Goal: Task Accomplishment & Management: Manage account settings

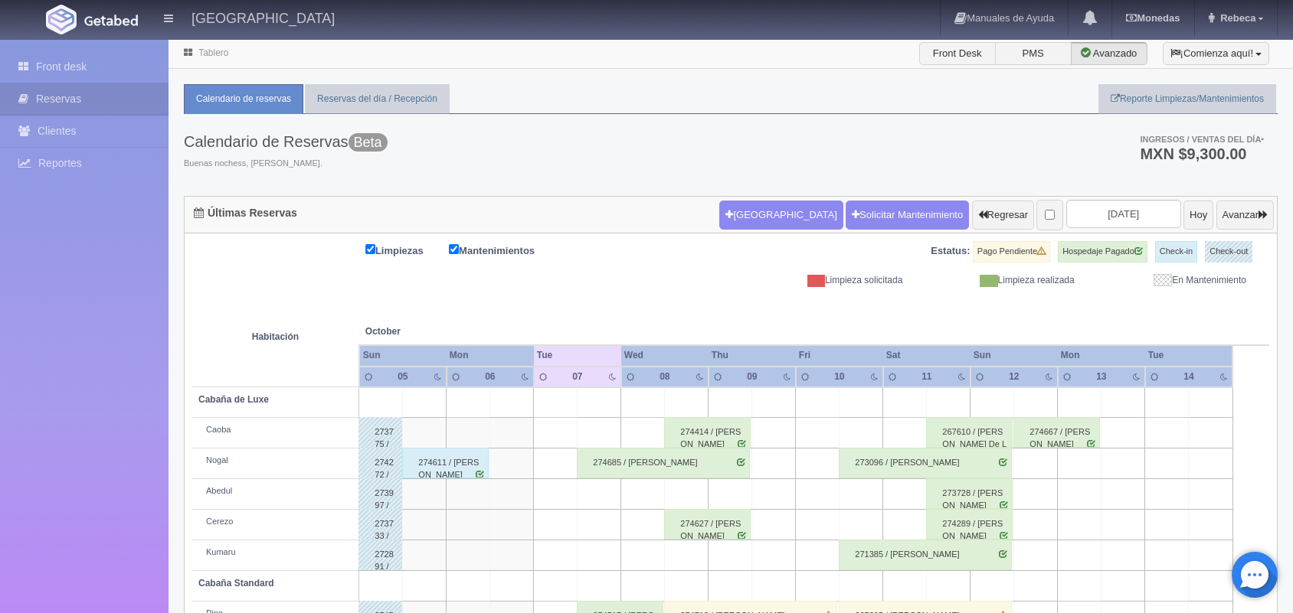
scroll to position [174, 0]
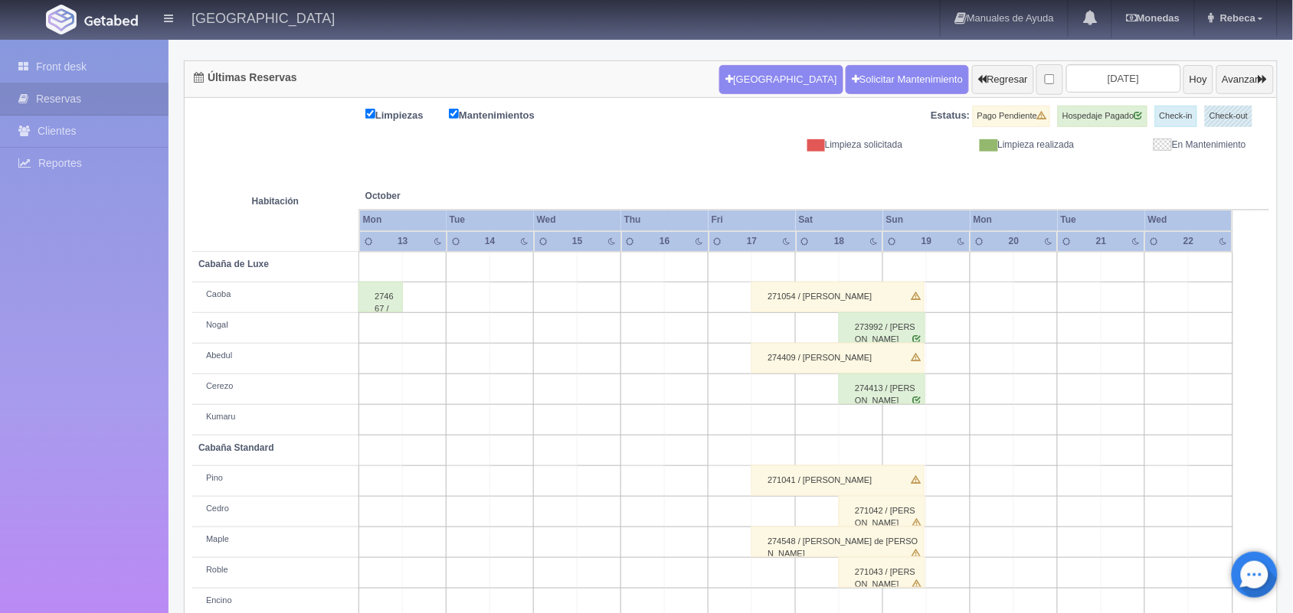
scroll to position [85, 0]
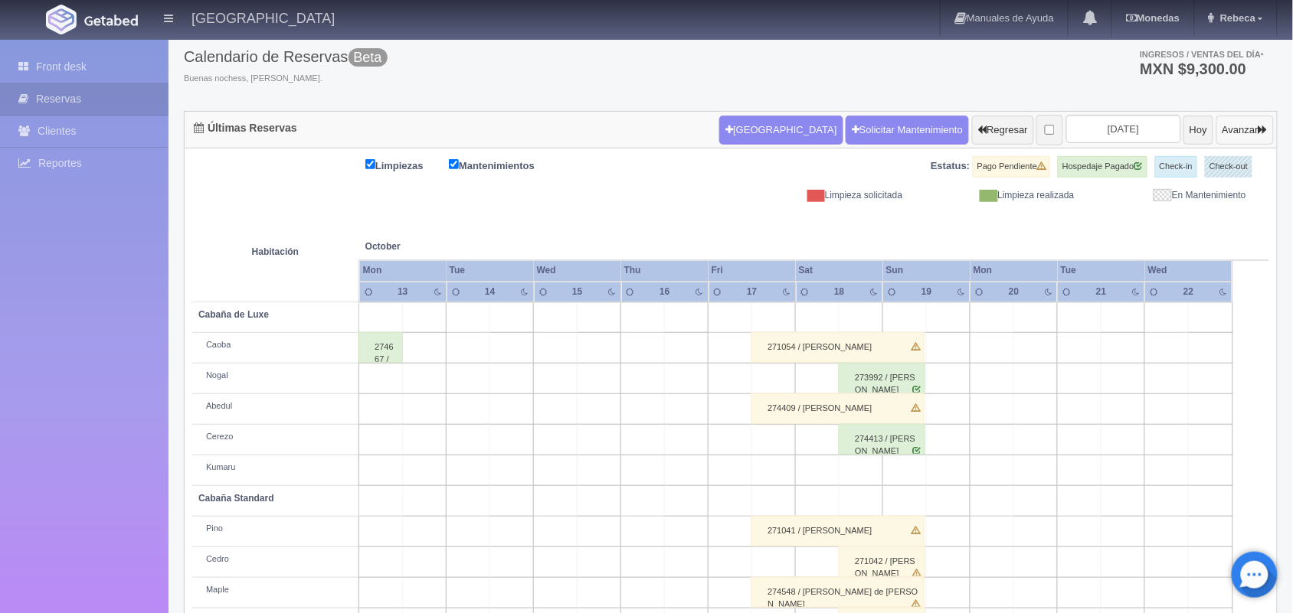
click at [1243, 126] on button "Avanzar" at bounding box center [1244, 130] width 57 height 29
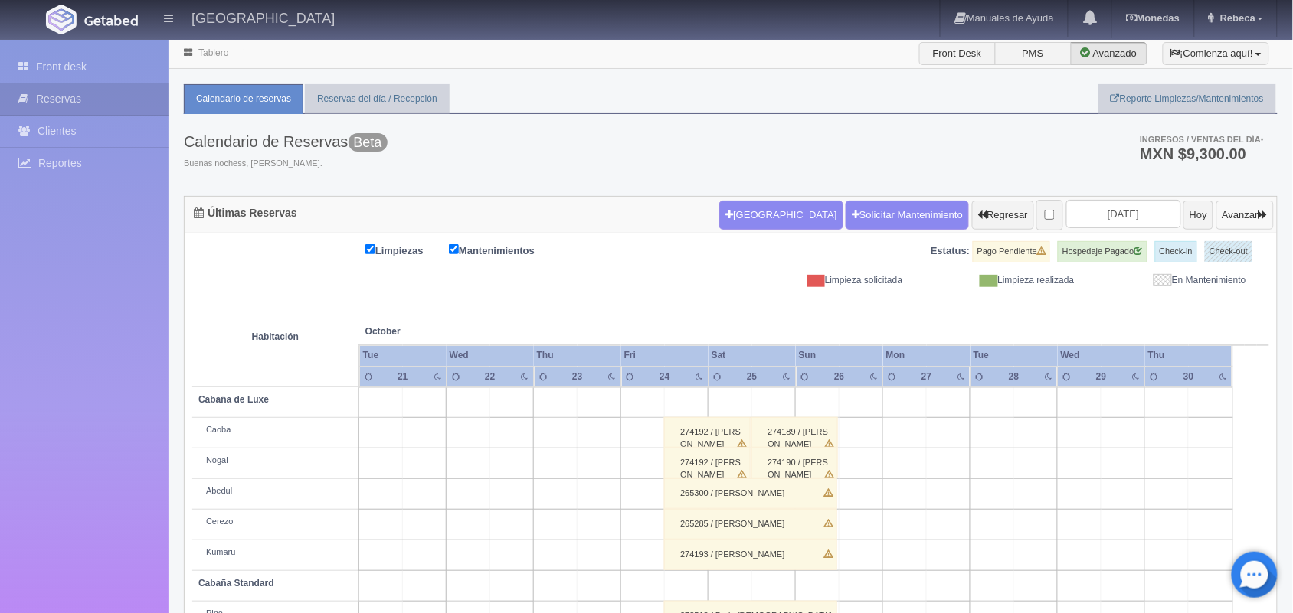
click at [1228, 217] on button "Avanzar" at bounding box center [1244, 215] width 57 height 29
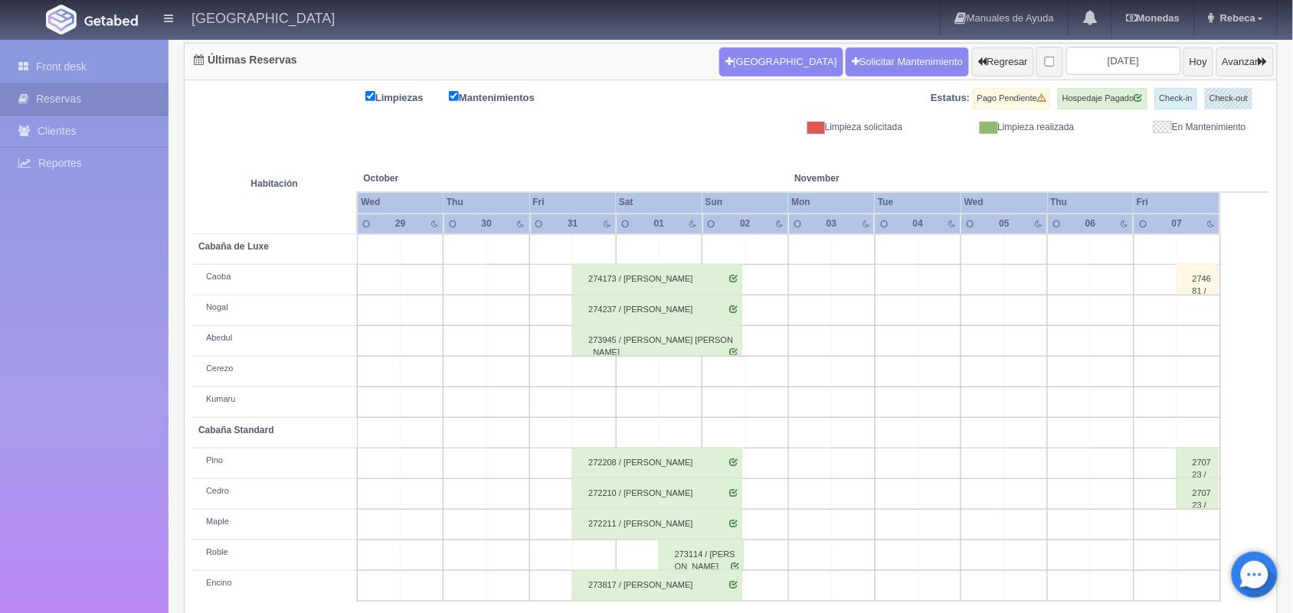
scroll to position [174, 0]
